Goal: Transaction & Acquisition: Purchase product/service

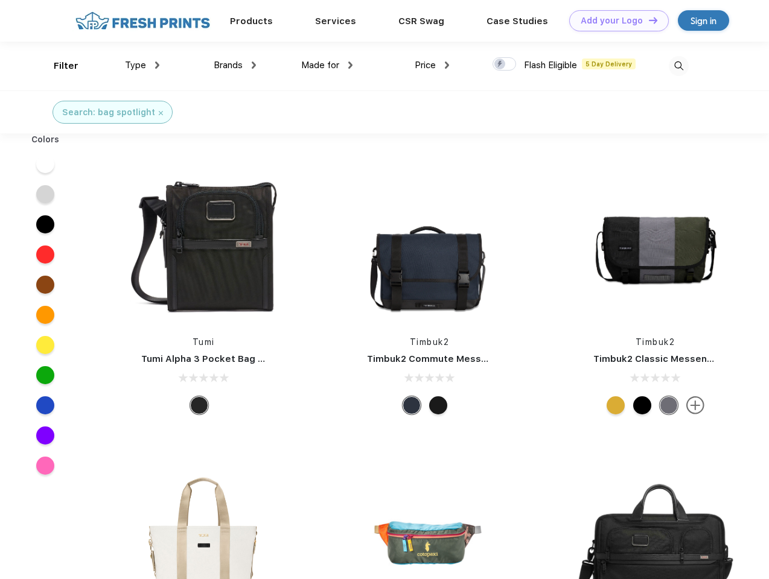
scroll to position [1, 0]
click at [614, 21] on link "Add your Logo Design Tool" at bounding box center [619, 20] width 100 height 21
click at [0, 0] on div "Design Tool" at bounding box center [0, 0] width 0 height 0
click at [647, 20] on link "Add your Logo Design Tool" at bounding box center [619, 20] width 100 height 21
click at [58, 66] on div "Filter" at bounding box center [66, 66] width 25 height 14
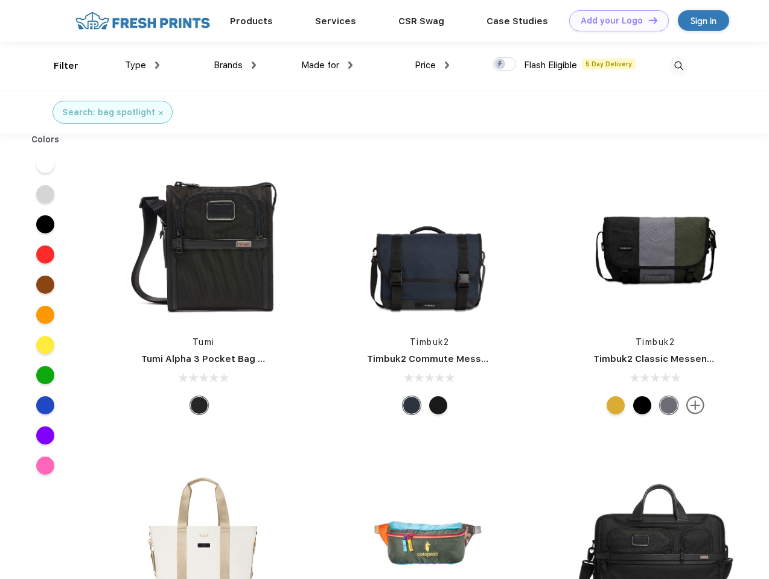
click at [142, 65] on span "Type" at bounding box center [135, 65] width 21 height 11
click at [235, 65] on span "Brands" at bounding box center [228, 65] width 29 height 11
click at [327, 65] on span "Made for" at bounding box center [320, 65] width 38 height 11
click at [432, 65] on span "Price" at bounding box center [424, 65] width 21 height 11
click at [504, 65] on div at bounding box center [504, 63] width 24 height 13
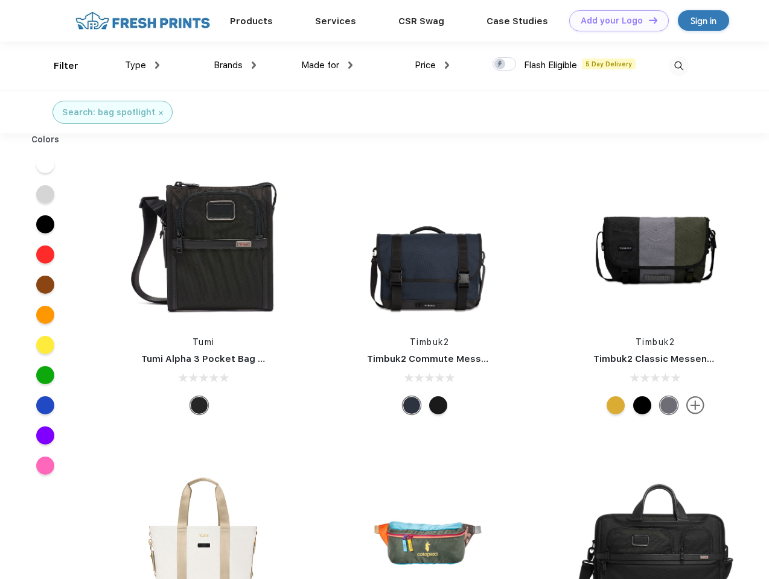
click at [500, 65] on input "checkbox" at bounding box center [496, 61] width 8 height 8
click at [678, 66] on img at bounding box center [678, 66] width 20 height 20
